Goal: Task Accomplishment & Management: Manage account settings

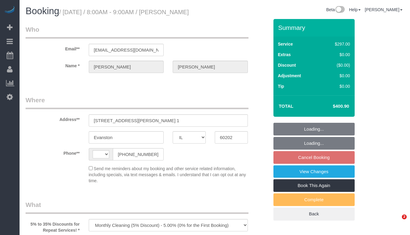
select select "IL"
select select "string:fspay-18afa05c-ad2b-4d79-842e-27d1f7d4543c"
select select "string:[GEOGRAPHIC_DATA]"
select select "513"
select select "10"
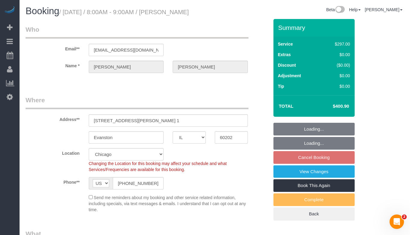
select select "spot1"
select select "number:1"
select select "number:66"
select select "number:139"
select select "number:106"
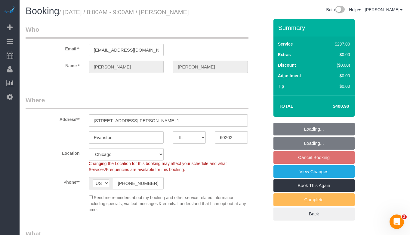
select select "object:1053"
select select "10"
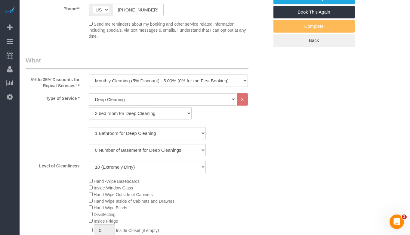
scroll to position [181, 0]
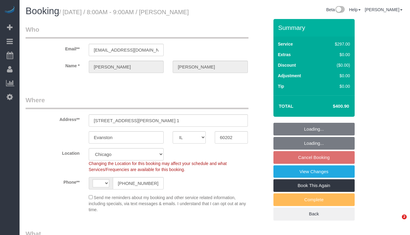
select select "IL"
select select "object:347"
select select "spot1"
select select "string:fspay-18afa05c-ad2b-4d79-842e-27d1f7d4543c"
select select "513"
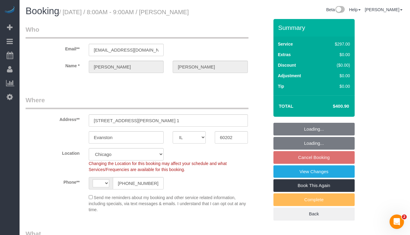
select select "10"
select select "number:1"
select select "number:66"
select select "number:139"
select select "number:106"
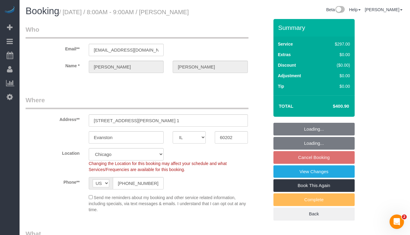
select select "string:[GEOGRAPHIC_DATA]"
select select "10"
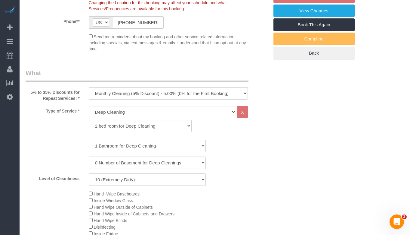
scroll to position [181, 0]
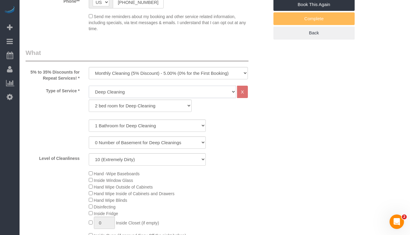
click at [195, 89] on select "General Cleaning Deep Cleaning Move-in / Move-out Cleaning COUNTS Cleaning" at bounding box center [163, 92] width 148 height 12
select select "512"
click at [89, 86] on select "General Cleaning Deep Cleaning Move-in / Move-out Cleaning COUNTS Cleaning" at bounding box center [163, 92] width 148 height 12
select select "286"
select select "10"
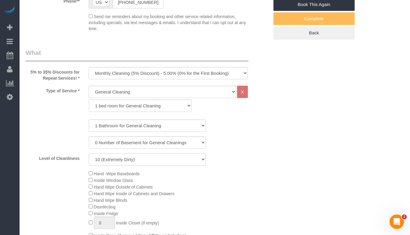
click at [171, 160] on select "1 (Very Clean) 2 3 4 5 (Average Condition) 6 7 8 9 10 (Extremely Dirty)" at bounding box center [147, 159] width 117 height 12
select select "spot6"
click at [89, 153] on select "1 (Very Clean) 2 3 4 5 (Average Condition) 6 7 8 9 10 (Extremely Dirty)" at bounding box center [147, 159] width 117 height 12
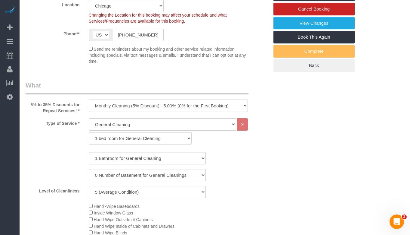
scroll to position [151, 0]
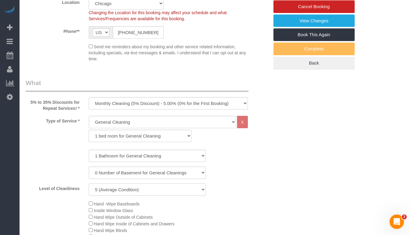
click at [162, 186] on select "1 (Very Clean) 2 3 4 5 (Average Condition) 6 7 8 9 10 (Extremely Dirty)" at bounding box center [147, 189] width 117 height 12
select select "7"
click at [89, 183] on select "1 (Very Clean) 2 3 4 5 (Average Condition) 6 7 8 9 10 (Extremely Dirty)" at bounding box center [147, 189] width 117 height 12
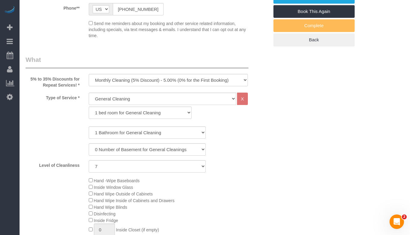
scroll to position [181, 0]
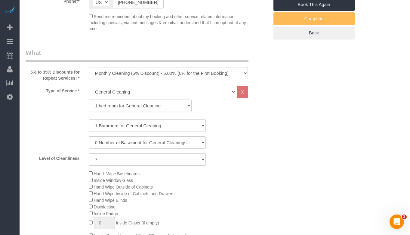
click at [175, 105] on select "1 bed room for General Cleaning 2 bed room for General Cleaning 3 bed room for …" at bounding box center [140, 105] width 103 height 12
select select "287"
click at [89, 99] on select "1 bed room for General Cleaning 2 bed room for General Cleaning 3 bed room for …" at bounding box center [140, 105] width 103 height 12
select select "7"
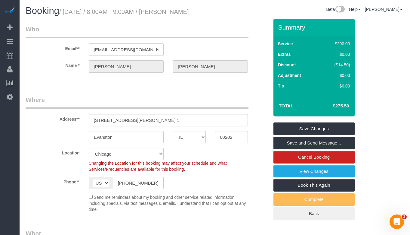
scroll to position [0, 0]
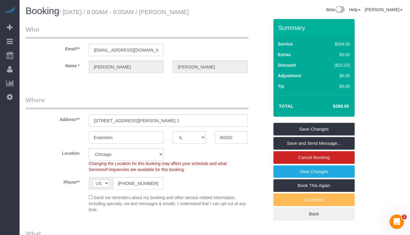
select select "spot11"
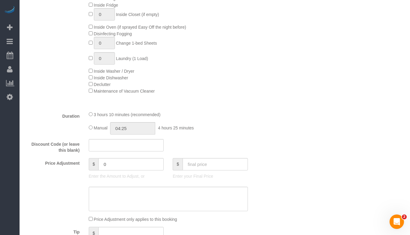
scroll to position [391, 0]
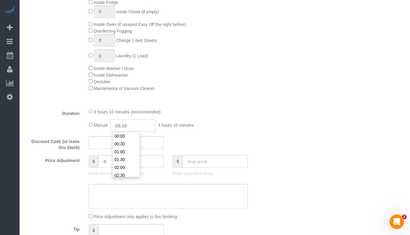
click at [131, 125] on input "03:10" at bounding box center [132, 125] width 45 height 12
type input "03:"
select select "spot16"
type input "03:45"
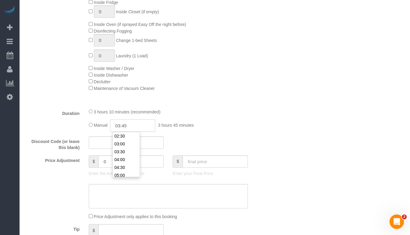
select select "spot21"
select select "spot26"
select select "spot31"
type input "03:45"
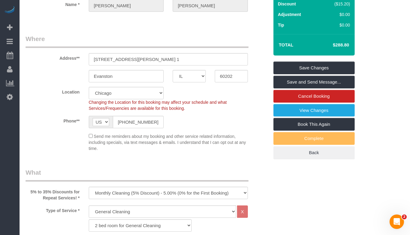
scroll to position [60, 0]
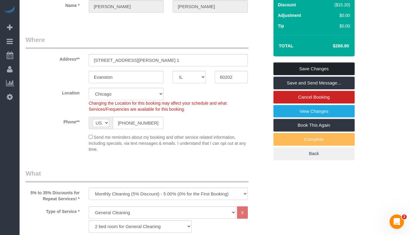
click at [304, 63] on link "Save Changes" at bounding box center [314, 68] width 81 height 13
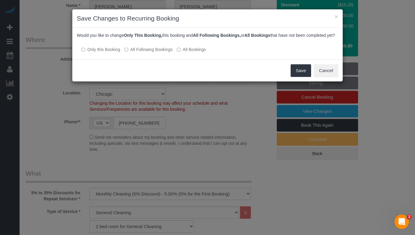
click at [147, 52] on label "All Following Bookings" at bounding box center [148, 49] width 48 height 6
click at [306, 77] on button "Save" at bounding box center [301, 70] width 20 height 13
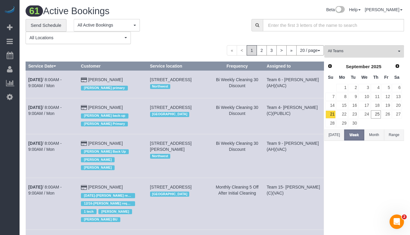
click at [237, 85] on td "Bi Weekly Cleaning 30 Discount" at bounding box center [237, 84] width 54 height 28
